Goal: Find specific page/section: Find specific page/section

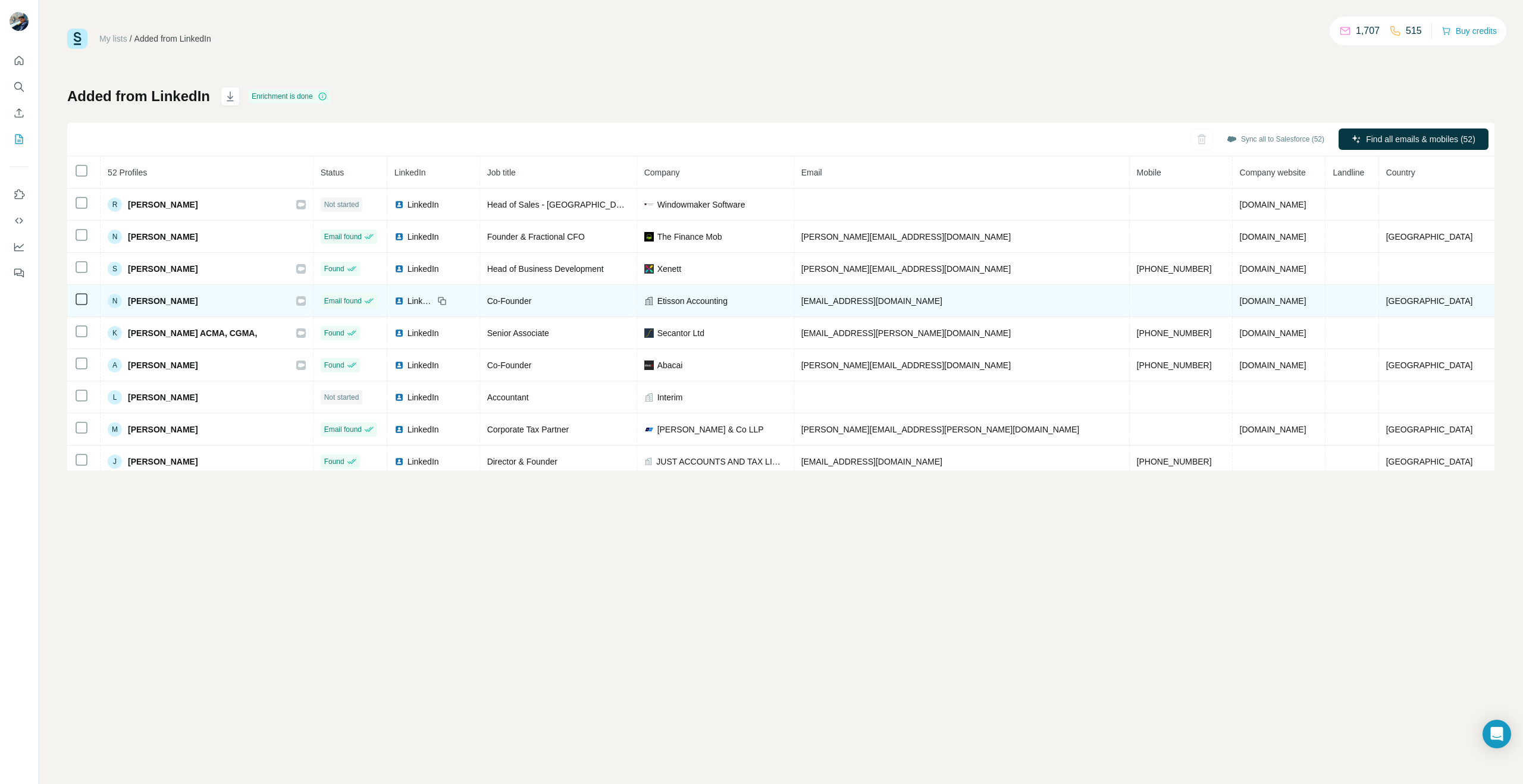
click at [625, 300] on div "Co-Founder" at bounding box center [558, 301] width 142 height 12
click at [745, 291] on td "Etisson Accounting" at bounding box center [715, 301] width 157 height 32
click at [727, 297] on span "Etisson Accounting" at bounding box center [692, 301] width 70 height 12
click at [727, 300] on span "Etisson Accounting" at bounding box center [692, 301] width 70 height 12
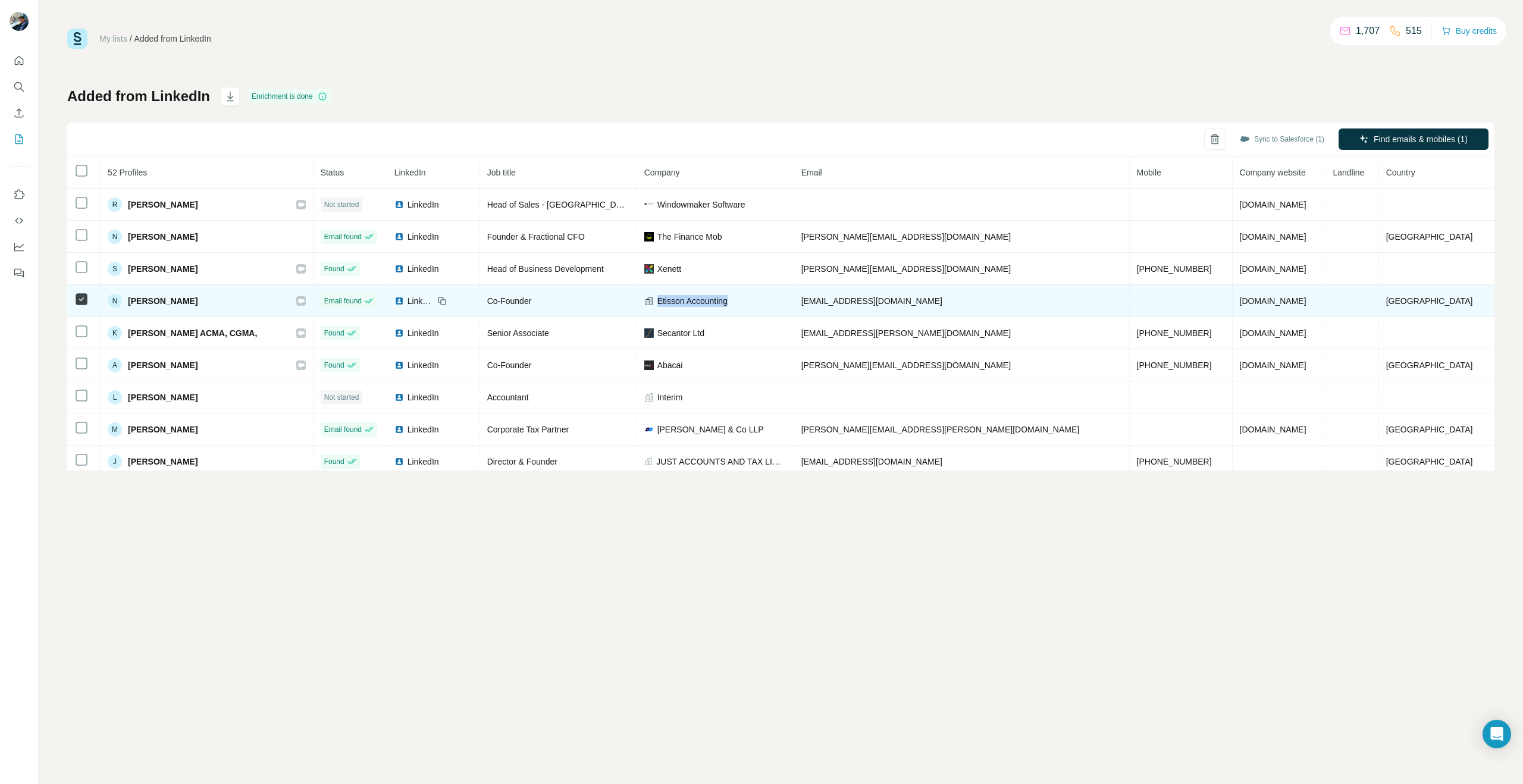
click at [727, 300] on span "Etisson Accounting" at bounding box center [692, 301] width 70 height 12
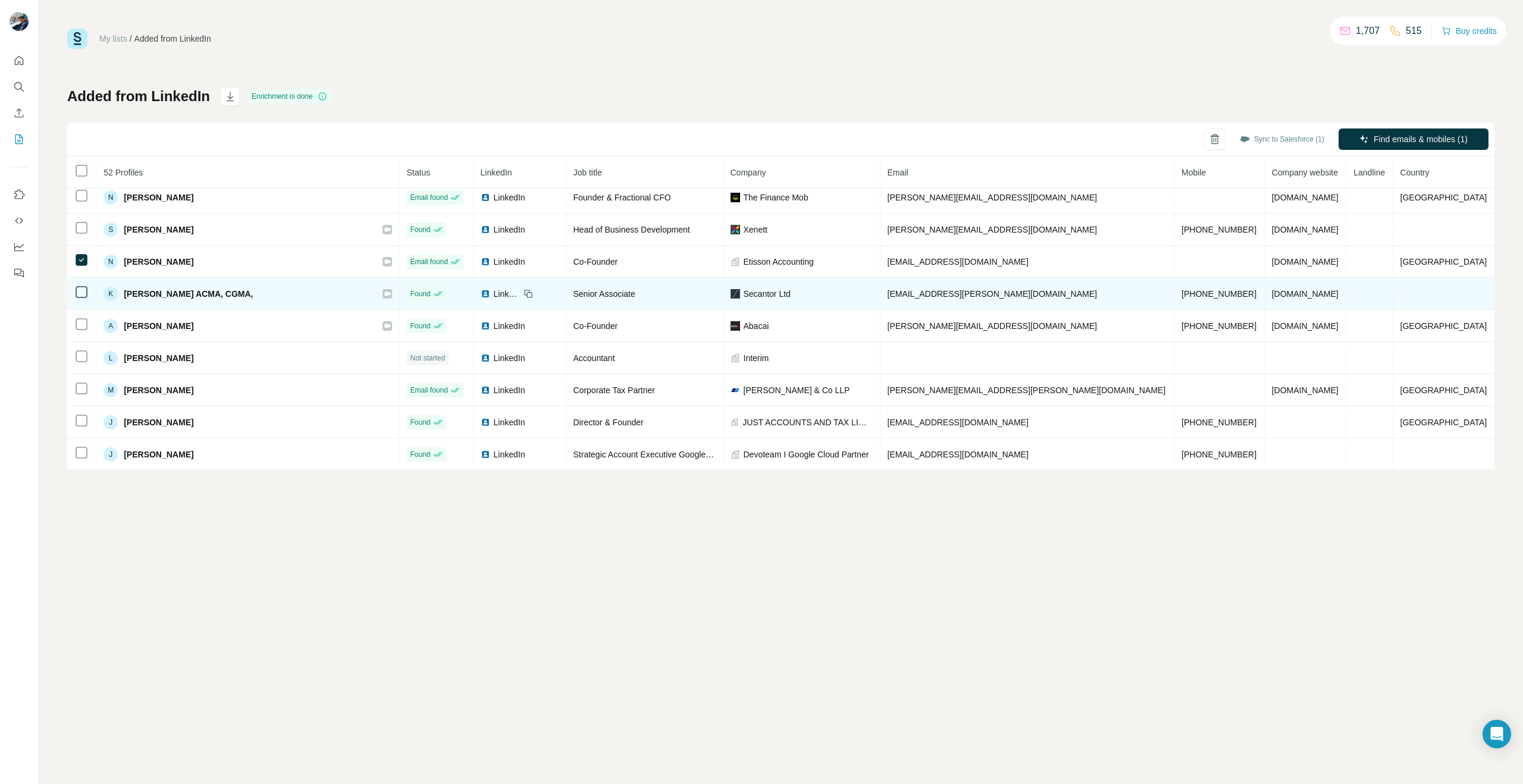
click at [747, 302] on td "Secantor Ltd" at bounding box center [802, 294] width 157 height 32
